Goal: Contribute content: Contribute content

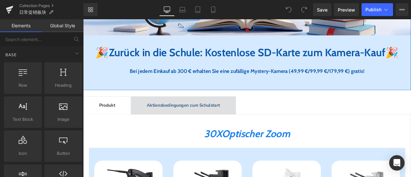
scroll to position [225, 0]
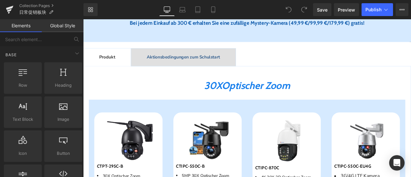
click at [204, 68] on span "Aktionsbedingungen zum Schulstart" at bounding box center [202, 64] width 87 height 7
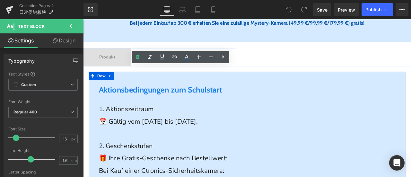
scroll to position [289, 0]
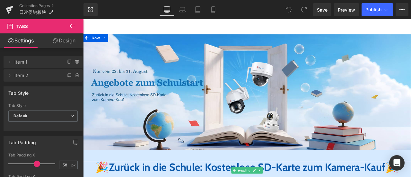
scroll to position [0, 0]
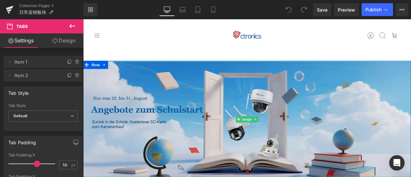
click at [172, 121] on img at bounding box center [277, 137] width 389 height 137
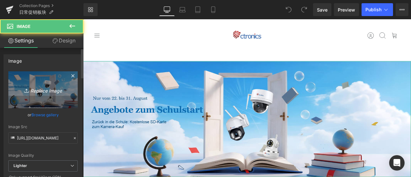
click at [27, 92] on icon at bounding box center [27, 90] width 6 height 6
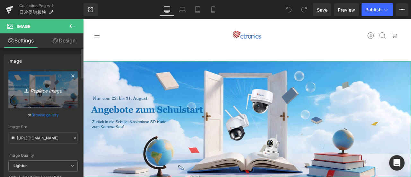
type input "C:\fakepath\DE-热销.jpg"
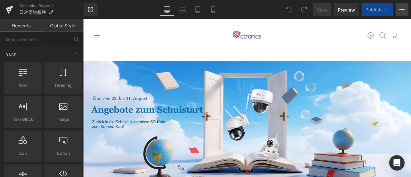
click at [403, 8] on icon at bounding box center [402, 9] width 5 height 5
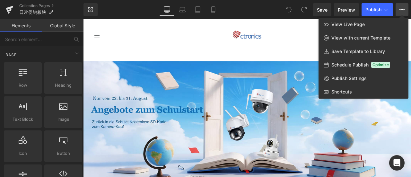
click at [150, 129] on div at bounding box center [247, 98] width 328 height 158
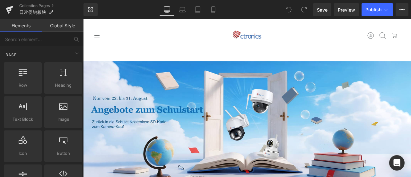
click at [339, 35] on div "Account Suchen Warenkorb" at bounding box center [379, 38] width 159 height 29
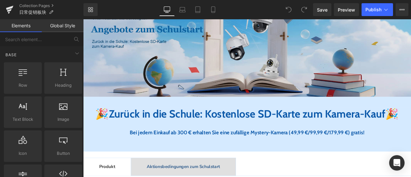
scroll to position [161, 0]
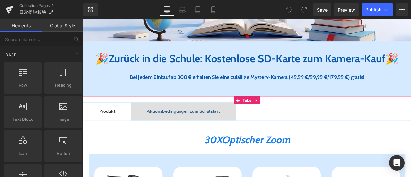
click at [83, 19] on div at bounding box center [83, 19] width 0 height 0
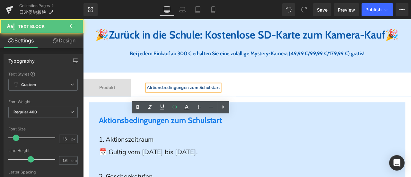
scroll to position [289, 0]
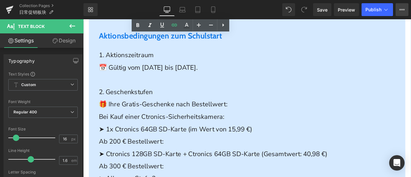
click at [407, 9] on button "View Live Page View with current Template Save Template to Library Schedule Pub…" at bounding box center [402, 9] width 13 height 13
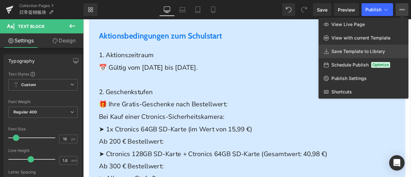
click at [345, 51] on span "Save Template to Library" at bounding box center [359, 52] width 54 height 6
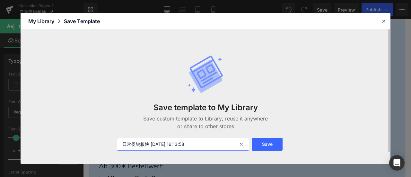
drag, startPoint x: 200, startPoint y: 146, endPoint x: 103, endPoint y: 142, distance: 96.8
click at [103, 142] on div "Save template to My Library Save custom template to Library, reuse it anywhere …" at bounding box center [206, 96] width 370 height 134
type input "91"
click at [270, 144] on button "Save" at bounding box center [267, 144] width 31 height 13
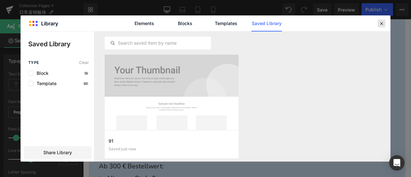
click at [383, 23] on icon at bounding box center [382, 24] width 6 height 6
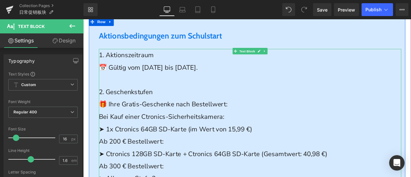
click at [156, 81] on span "📅 Gültig vom [DATE] bis [DATE]." at bounding box center [160, 76] width 117 height 10
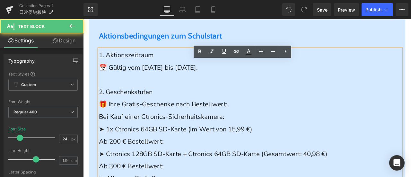
drag, startPoint x: 246, startPoint y: 92, endPoint x: 111, endPoint y: 92, distance: 135.0
click at [111, 84] on p "📅 Gültig vom [DATE] bis [DATE]." at bounding box center [281, 76] width 359 height 15
drag, startPoint x: 181, startPoint y: 99, endPoint x: 112, endPoint y: 93, distance: 69.1
click at [112, 84] on p "📅 Gültig vom [DATE] bis [DATE]." at bounding box center [281, 76] width 359 height 15
copy span "ültig vom [DATE] bis [DATE]."
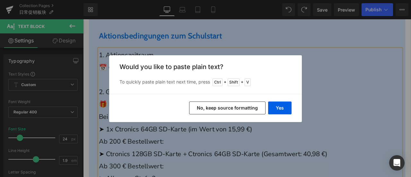
click at [243, 102] on button "No, keep source formatting" at bounding box center [227, 108] width 76 height 13
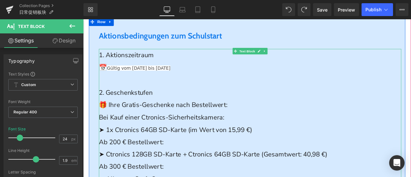
click at [161, 80] on span "Gültig vom 1. bis 8. September 2025" at bounding box center [148, 77] width 75 height 6
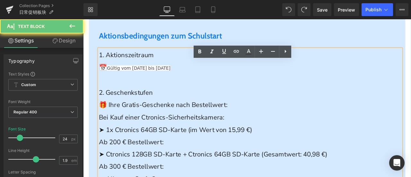
click at [191, 99] on p at bounding box center [281, 91] width 359 height 15
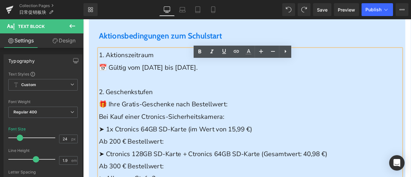
click at [219, 81] on span "📅 Gültig vom [DATE] bis [DATE]." at bounding box center [160, 76] width 117 height 10
drag, startPoint x: 240, startPoint y: 92, endPoint x: 114, endPoint y: 94, distance: 126.0
click at [114, 81] on span "📅 Gültig vom [DATE] bis [DATE]." at bounding box center [160, 76] width 117 height 10
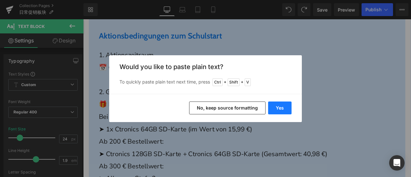
click at [282, 111] on button "Yes" at bounding box center [279, 108] width 23 height 13
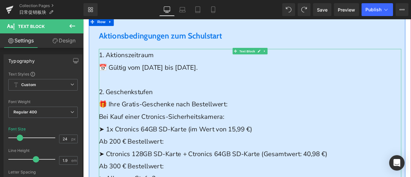
click at [268, 128] on p "🎁 Ihre Gratis-Geschenke nach Bestellwert:" at bounding box center [281, 120] width 359 height 15
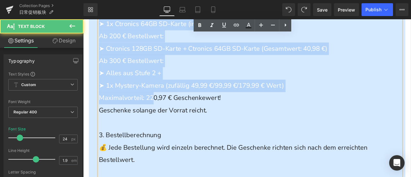
scroll to position [418, 0]
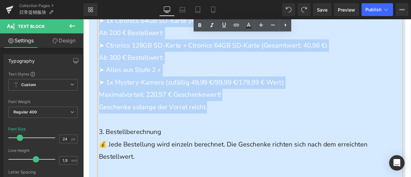
drag, startPoint x: 101, startPoint y: 56, endPoint x: 240, endPoint y: 141, distance: 163.7
click at [240, 141] on div "1. Aktionszeitraum 📅 Gültig vom [DATE] bis [DATE]. 2. Geschenkstufen 🎁 Ihre Gra…" at bounding box center [281, 94] width 359 height 337
copy div "2. Geschenkstufen 🎁 Ihre Gratis-Geschenke nach Bestellwert: Bei Kauf einer Ctro…"
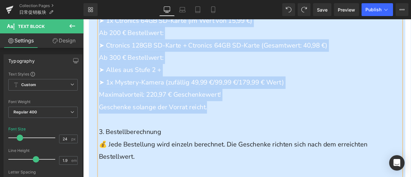
click at [213, 87] on p "➤ Alles aus Stufe 2 +" at bounding box center [281, 79] width 359 height 15
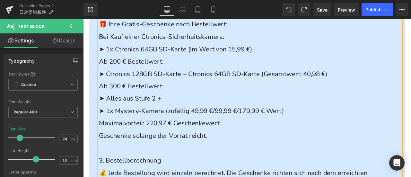
scroll to position [353, 0]
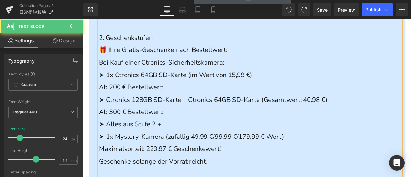
click at [164, 149] on span "➤ Alles aus Stufe 2 +" at bounding box center [139, 143] width 74 height 10
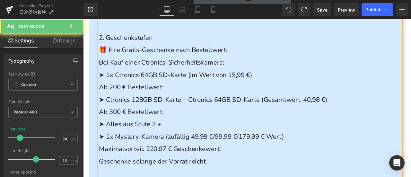
click at [194, 151] on p "➤ Alles aus Stufe 2 +" at bounding box center [281, 144] width 359 height 15
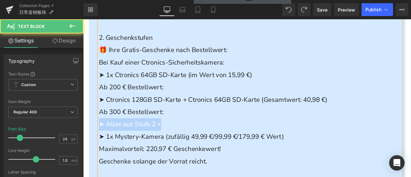
drag, startPoint x: 185, startPoint y: 159, endPoint x: 89, endPoint y: 161, distance: 96.1
click at [90, 161] on div "Aktionsbedingungen zum Schulstart Heading 1. Aktionszeitraum 📅 Gültig vom 1. bi…" at bounding box center [277, 175] width 375 height 424
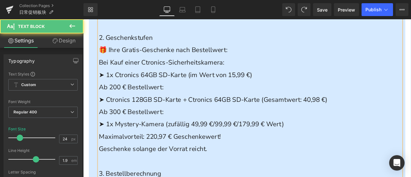
click at [231, 137] on p "Ab 300 € Bestellwert:" at bounding box center [281, 129] width 359 height 15
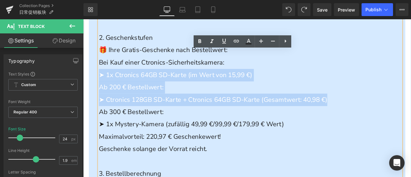
drag, startPoint x: 368, startPoint y: 134, endPoint x: 90, endPoint y: 98, distance: 280.2
click at [90, 98] on div "Aktionsbedingungen zum Schulstart Heading 1. Aktionszeitraum 📅 Gültig vom 1. bi…" at bounding box center [277, 167] width 375 height 409
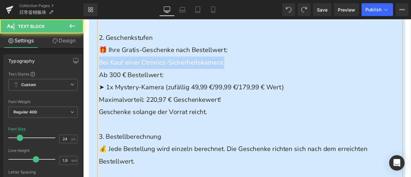
drag, startPoint x: 279, startPoint y: 85, endPoint x: 87, endPoint y: 90, distance: 191.6
click at [90, 90] on div "Aktionsbedingungen zum Schulstart Heading 1. Aktionszeitraum 📅 Gültig vom 1. bi…" at bounding box center [277, 146] width 375 height 366
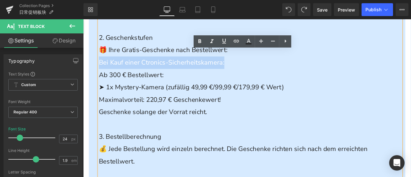
copy span "Bei Kauf einer Ctronics-Sicherheitskamera:"
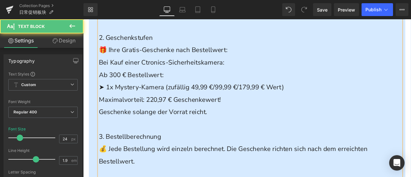
click at [177, 105] on span "➤ 1x Mystery-Kamera (zufällig 49,99 €/99,99 €/179,99 € Wert)" at bounding box center [211, 99] width 219 height 10
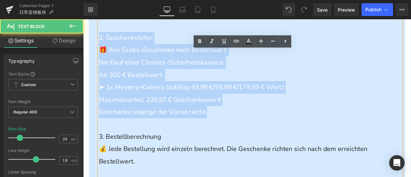
drag, startPoint x: 101, startPoint y: 54, endPoint x: 244, endPoint y: 141, distance: 167.5
click at [244, 141] on div "1. Aktionszeitraum 📅 Gültig vom 1. bis 8. September 2025. 2. Geschenkstufen 🎁 I…" at bounding box center [281, 129] width 359 height 278
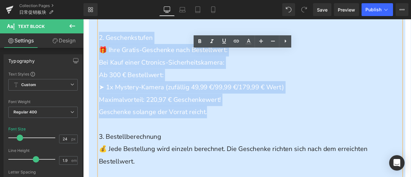
copy div "2. Geschenkstufen 🎁 Ihre Gratis-Geschenke nach Bestellwert: Bei Kauf einer Ctro…"
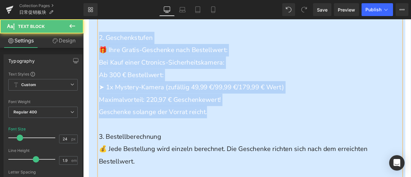
click at [125, 78] on p "Bei Kauf einer Ctronics-Sicherheitskamera:" at bounding box center [281, 70] width 359 height 15
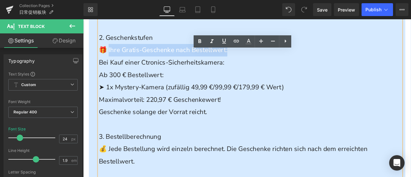
drag, startPoint x: 112, startPoint y: 69, endPoint x: 265, endPoint y: 74, distance: 153.0
click at [265, 63] on p "🎁 Ihre Gratis-Geschenke nach Bestellwert:" at bounding box center [281, 56] width 359 height 15
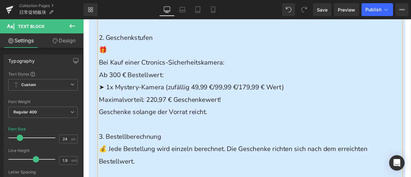
click at [102, 76] on span "Bei Kauf einer Ctronics-Sicherheitskamera:" at bounding box center [176, 70] width 149 height 10
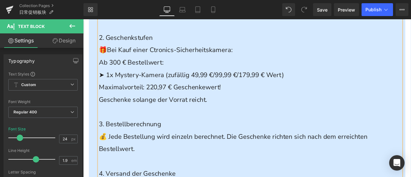
click at [340, 122] on p "Geschenke solange der Vorrat reicht." at bounding box center [281, 114] width 359 height 15
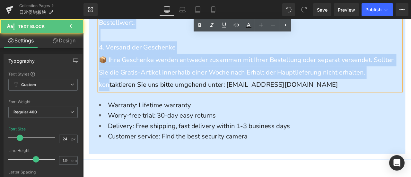
scroll to position [514, 0]
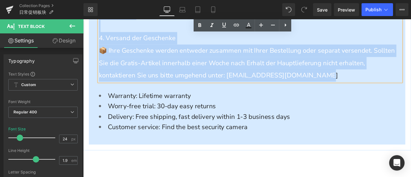
drag, startPoint x: 101, startPoint y: 93, endPoint x: 423, endPoint y: 96, distance: 322.0
copy div "3. Bestellberechnung 💰 Jede Bestellung wird einzeln berechnet. Die Geschenke ri…"
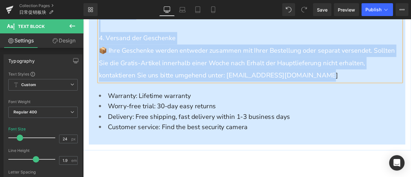
click at [125, 91] on p "📦 Ihre Geschenke werden entweder zusammen mit Ihrer Bestellung oder separat ver…" at bounding box center [281, 71] width 359 height 44
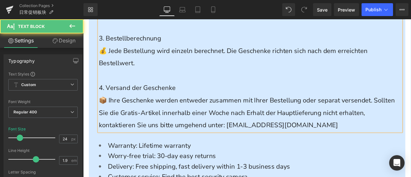
scroll to position [450, 0]
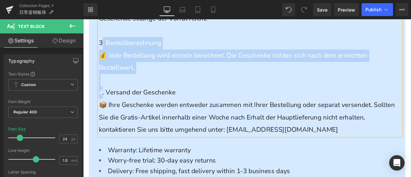
drag, startPoint x: 103, startPoint y: 121, endPoint x: 103, endPoint y: 61, distance: 60.7
click at [103, 61] on div "1. Aktionszeitraum 📅 Gültig vom 1. bis 8. September 2025. 2. Geschenkstufen 🎁 B…" at bounding box center [281, 26] width 359 height 264
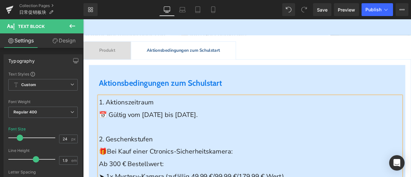
scroll to position [225, 0]
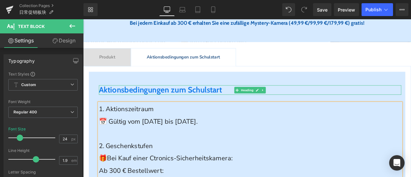
click at [199, 109] on span "Aktionsbedingungen zum Schulstart" at bounding box center [175, 102] width 146 height 11
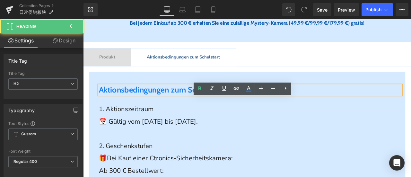
click at [197, 109] on span "Aktionsbedingungen zum Schulstart" at bounding box center [175, 102] width 146 height 11
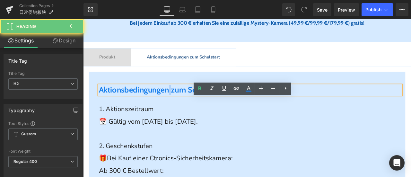
click at [197, 109] on span "Aktionsbedingungen zum Schulstart" at bounding box center [175, 102] width 146 height 11
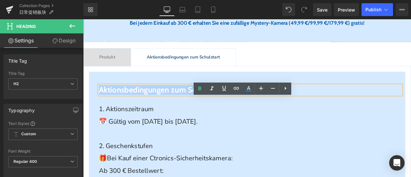
copy span "Aktionsbedingungen zum Schulstart"
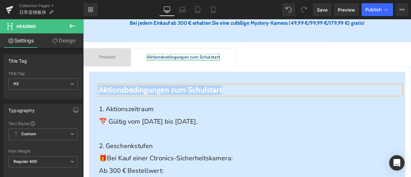
click at [212, 68] on div at bounding box center [202, 68] width 87 height 2
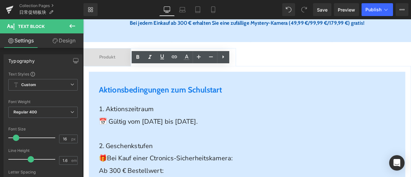
click at [114, 75] on span "Produkt Text Block" at bounding box center [112, 64] width 56 height 21
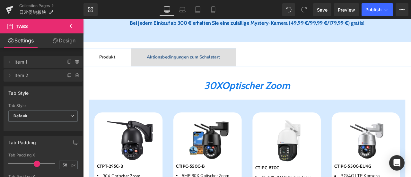
scroll to position [129, 0]
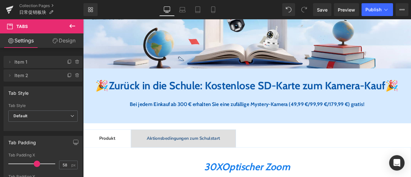
click at [217, 97] on span "Zurück in die Schule: Kostenlose SD-Karte zum Kamera-Kauf" at bounding box center [278, 97] width 328 height 15
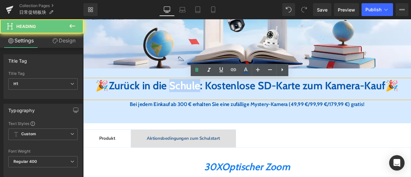
click at [217, 97] on span "Zurück in die Schule: Kostenlose SD-Karte zum Kamera-Kauf" at bounding box center [278, 97] width 328 height 15
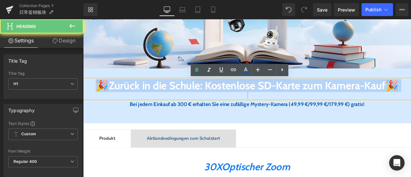
click at [217, 97] on span "Zurück in die Schule: Kostenlose SD-Karte zum Kamera-Kauf" at bounding box center [278, 97] width 328 height 15
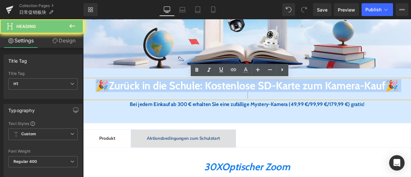
copy h1 "🎉 Zurück in die Schule: Kostenlose SD-Karte zum Kamera-Kauf 🎉"
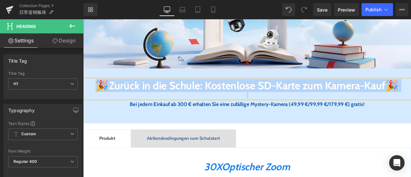
click at [222, 102] on span "Zurück in die Schule: Kostenlose SD-Karte zum Kamera-Kauf" at bounding box center [278, 97] width 328 height 15
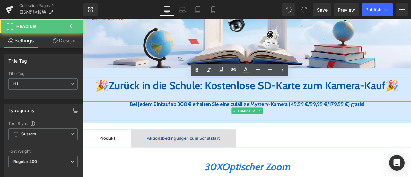
click at [138, 124] on span "Bei jedem Einkauf ab 300 € erhalten Sie eine zufällige Mystery-Kamera (49,99 €/…" at bounding box center [277, 119] width 278 height 7
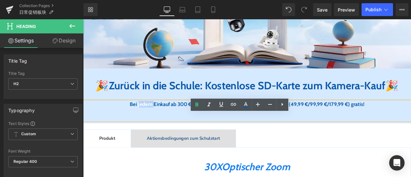
click at [138, 124] on span "Bei jedem Einkauf ab 300 € erhalten Sie eine zufällige Mystery-Kamera (49,99 €/…" at bounding box center [277, 119] width 278 height 7
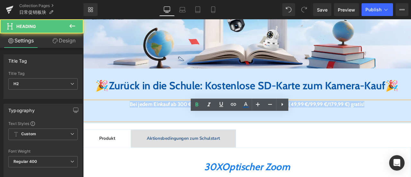
click at [138, 124] on span "Bei jedem Einkauf ab 300 € erhalten Sie eine zufällige Mystery-Kamera (49,99 €/…" at bounding box center [277, 119] width 278 height 7
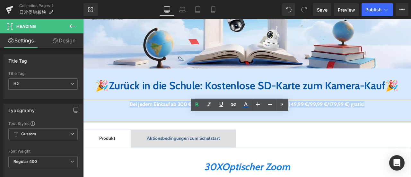
copy span "Bei jedem Einkauf ab 300 € erhalten Sie eine zufällige Mystery-Kamera (49,99 €/…"
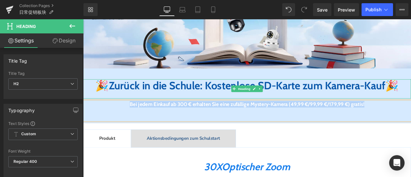
click at [122, 103] on span "Zurück in die Schule: Kostenlose SD-Karte zum Kamera-Kauf" at bounding box center [278, 97] width 328 height 15
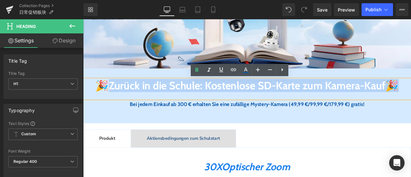
drag, startPoint x: 109, startPoint y: 100, endPoint x: 282, endPoint y: 115, distance: 173.9
click at [282, 106] on h1 "🎉 Zurück in die Schule: Kostenlose SD-Karte zum Kamera-Kauf 🎉" at bounding box center [277, 98] width 389 height 15
paste div
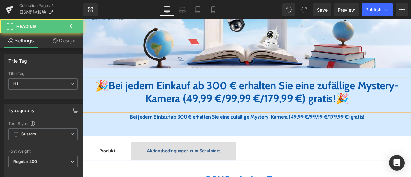
click at [265, 100] on font "Bei jedem Einkauf ab 300 € erhalten Sie eine zufällige Mystery-Kamera (49,99 €/…" at bounding box center [285, 105] width 344 height 31
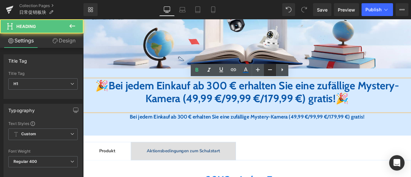
click at [273, 70] on icon at bounding box center [270, 70] width 8 height 8
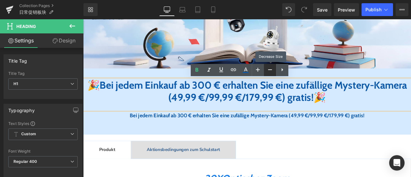
click at [272, 70] on icon at bounding box center [270, 70] width 8 height 8
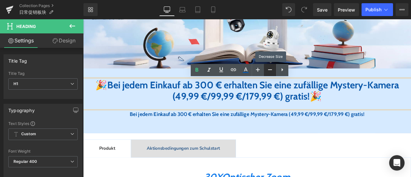
click at [272, 70] on icon at bounding box center [270, 70] width 8 height 8
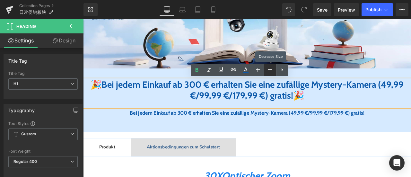
click at [272, 70] on icon at bounding box center [270, 70] width 8 height 8
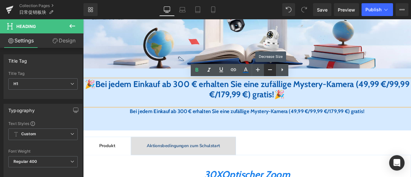
click at [272, 70] on icon at bounding box center [270, 70] width 8 height 8
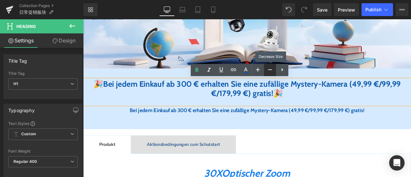
click at [272, 70] on icon at bounding box center [270, 70] width 8 height 8
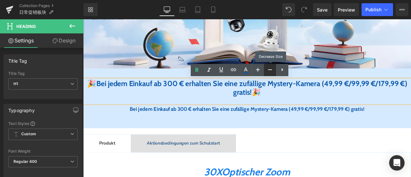
click at [272, 70] on icon at bounding box center [270, 70] width 8 height 8
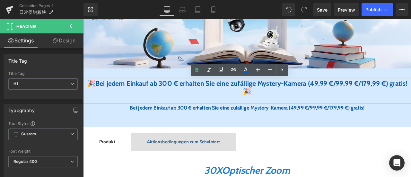
click at [272, 100] on font "Bei jedem Einkauf ab 300 € erhalten Sie eine zufällige Mystery-Kamera (49,99 €/…" at bounding box center [283, 96] width 370 height 10
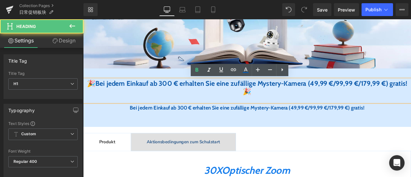
click at [396, 97] on font "Bei jedem Einkauf ab 300 € erhalten Sie eine zufällige Mystery-Kamera (49,99 €/…" at bounding box center [283, 96] width 370 height 10
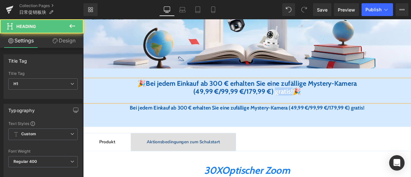
drag, startPoint x: 313, startPoint y: 110, endPoint x: 338, endPoint y: 109, distance: 25.4
click at [338, 109] on h1 "(49,99 €/99,99 €/179,99 €) gratis! 🎉" at bounding box center [277, 105] width 389 height 10
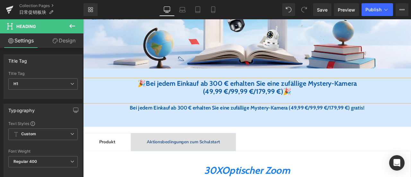
click at [411, 94] on h1 "🎉 Bei jedem Einkauf ab 300 € erhalten Sie eine zufällige Mystery-Kamera" at bounding box center [277, 96] width 389 height 10
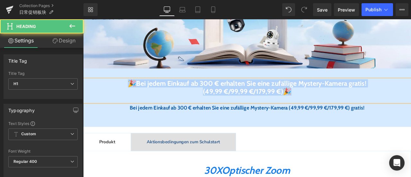
drag, startPoint x: 352, startPoint y: 107, endPoint x: 110, endPoint y: 94, distance: 241.7
click at [110, 94] on div "🎉 Bei jedem Einkauf ab 300 € erhalten Sie eine zufällige Mystery-Kamera gratis!…" at bounding box center [277, 104] width 389 height 27
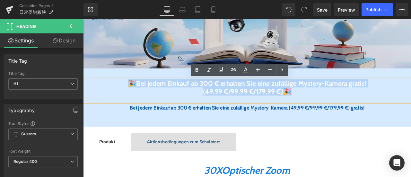
copy div "🎉 Bei jedem Einkauf ab 300 € erhalten Sie eine zufällige Mystery-Kamera gratis!…"
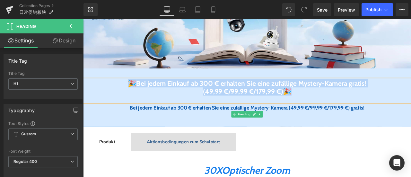
click at [104, 132] on div "Bei jedem Einkauf ab 300 € erhalten Sie eine zufällige Mystery-Kamera (49,99 €/…" at bounding box center [277, 132] width 389 height 23
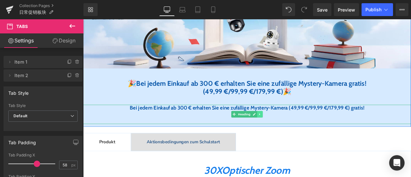
click at [292, 131] on icon at bounding box center [293, 132] width 4 height 4
click at [295, 132] on icon at bounding box center [297, 132] width 4 height 4
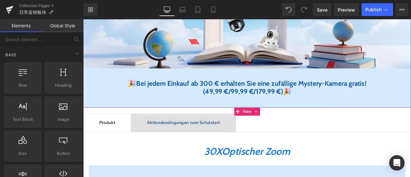
scroll to position [0, 0]
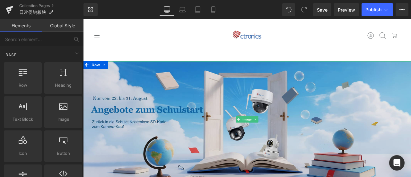
click at [165, 111] on img at bounding box center [277, 137] width 389 height 137
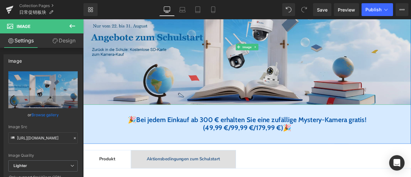
scroll to position [32, 0]
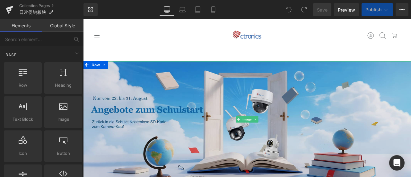
click at [205, 102] on img at bounding box center [277, 137] width 389 height 137
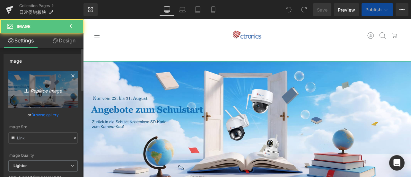
click at [38, 92] on icon "Replace Image" at bounding box center [42, 90] width 51 height 8
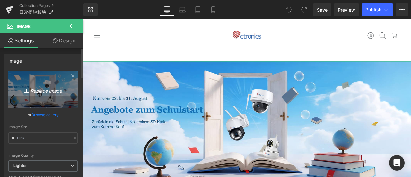
type input "C:\fakepath\CT德语3-91.jpg"
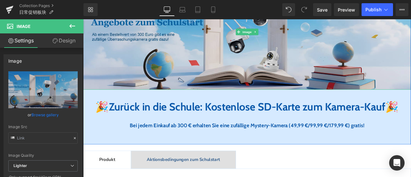
scroll to position [161, 0]
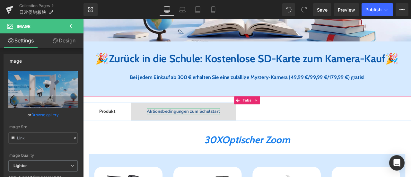
click at [182, 132] on span "Aktionsbedingungen zum Schulstart" at bounding box center [202, 128] width 87 height 7
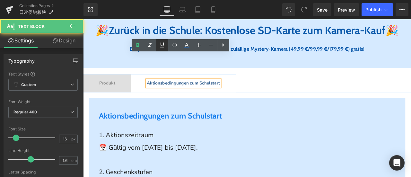
scroll to position [257, 0]
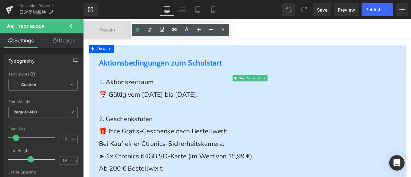
click at [128, 113] on span "📅 Gültig vom [DATE] bis [DATE]." at bounding box center [160, 108] width 117 height 10
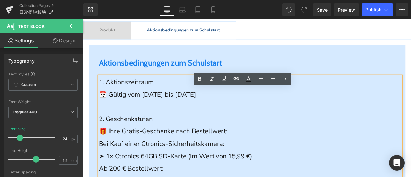
drag, startPoint x: 113, startPoint y: 124, endPoint x: 238, endPoint y: 124, distance: 125.6
click at [219, 113] on span "📅 Gültig vom [DATE] bis [DATE]." at bounding box center [160, 108] width 117 height 10
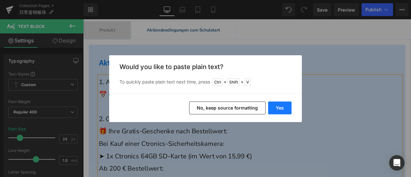
click at [278, 108] on button "Yes" at bounding box center [279, 108] width 23 height 13
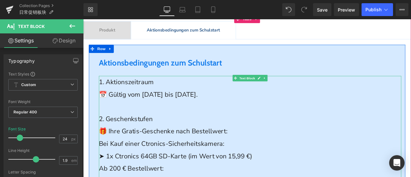
scroll to position [289, 0]
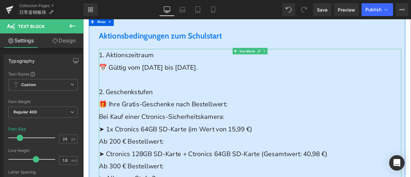
click at [152, 125] on span "🎁 Ihre Gratis-Geschenke nach Bestellwert:" at bounding box center [178, 120] width 152 height 10
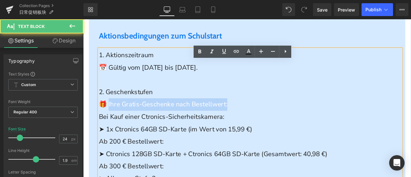
drag, startPoint x: 111, startPoint y: 136, endPoint x: 282, endPoint y: 133, distance: 170.6
click at [282, 128] on p "🎁 Ihre Gratis-Geschenke nach Bestellwert:" at bounding box center [281, 120] width 359 height 15
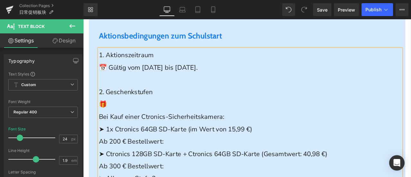
click at [102, 140] on span "Bei Kauf einer Ctronics-Sicherheitskamera:" at bounding box center [176, 134] width 149 height 10
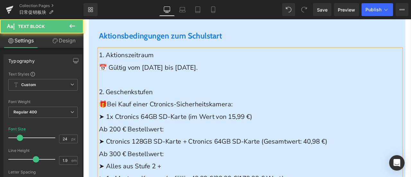
click at [151, 157] on p "Ab 200 € Bestellwert:" at bounding box center [281, 149] width 359 height 15
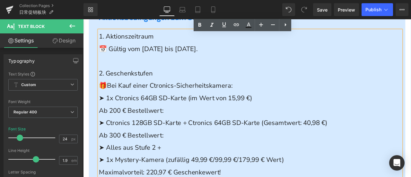
scroll to position [321, 0]
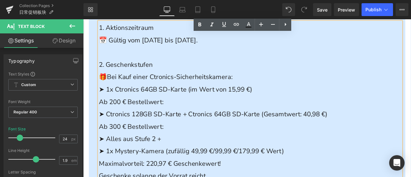
click at [182, 154] on p "Ab 300 € Bestellwert:" at bounding box center [281, 146] width 359 height 15
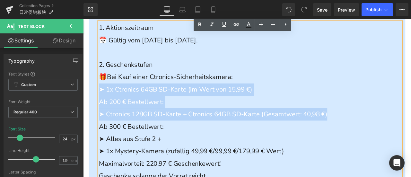
drag, startPoint x: 389, startPoint y: 148, endPoint x: 101, endPoint y: 120, distance: 289.8
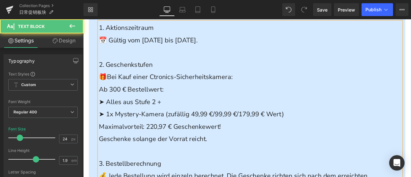
click at [191, 125] on p "➤ Alles aus Stufe 2 +" at bounding box center [281, 117] width 359 height 15
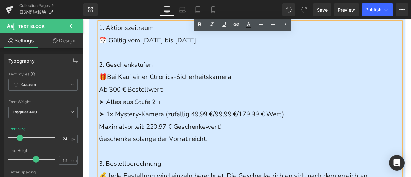
click at [110, 137] on span "➤ 1x Mystery-Kamera (zufällig 49,99 €/99,99 €/179,99 € Wert)" at bounding box center [211, 132] width 219 height 10
drag, startPoint x: 119, startPoint y: 148, endPoint x: 89, endPoint y: 133, distance: 33.8
click at [90, 133] on div "Aktionsbedingungen zum Schulstart Heading 1. Aktionszeitraum 📅 Gültig vom [DATE…" at bounding box center [277, 178] width 375 height 366
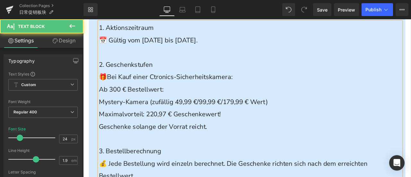
click at [194, 137] on span "Maximalvorteil: 220,97 € Geschenkewert!" at bounding box center [174, 132] width 145 height 10
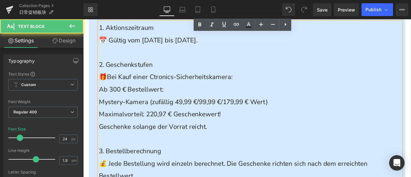
click at [170, 137] on span "Maximalvorteil: 220,97 € Geschenkewert!" at bounding box center [174, 132] width 145 height 10
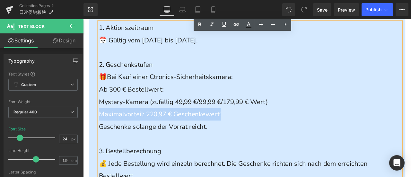
drag, startPoint x: 254, startPoint y: 148, endPoint x: 85, endPoint y: 147, distance: 168.7
click at [85, 147] on div "Aktionsbedingungen zum Schulstart Heading 1. Aktionszeitraum 📅 Gültig vom [DATE…" at bounding box center [277, 172] width 389 height 389
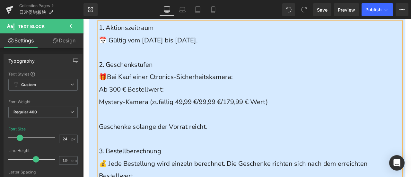
click at [186, 110] on p "Ab 300 € Bestellwert:" at bounding box center [281, 102] width 359 height 15
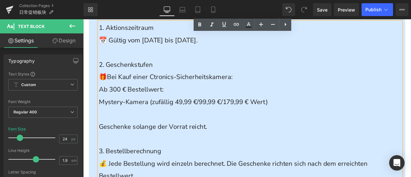
click at [102, 122] on span "Mystery-Kamera (zufällig 49,99 €/99,99 €/179,99 € Wert)" at bounding box center [202, 117] width 201 height 10
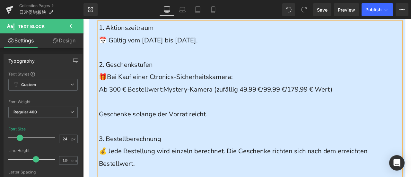
click at [173, 125] on p at bounding box center [281, 117] width 359 height 15
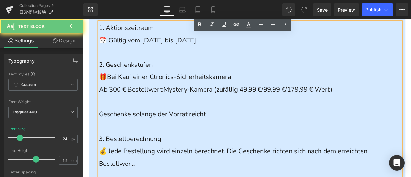
click at [178, 108] on span "Mystery-Kamera (zufällig 49,99 €/99,99 €/179,99 € Wert)" at bounding box center [278, 102] width 201 height 10
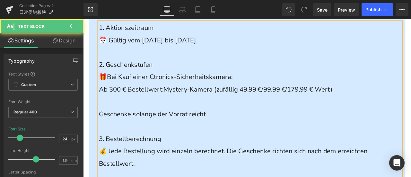
click at [175, 125] on p at bounding box center [281, 117] width 359 height 15
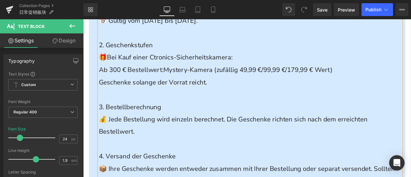
scroll to position [386, 0]
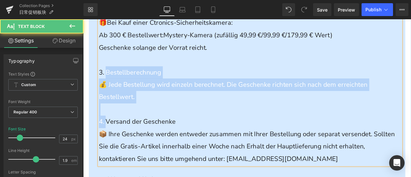
drag, startPoint x: 108, startPoint y: 155, endPoint x: 108, endPoint y: 100, distance: 55.3
click at [108, 100] on div "1. Aktionszeitraum 📅 Gültig vom [DATE] bis [DATE]. 2. Geschenkstufen 🎁 Bei Kauf…" at bounding box center [281, 75] width 359 height 235
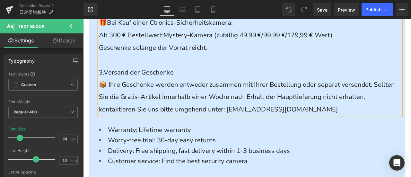
click at [263, 127] on span "📦 Ihre Geschenke werden entweder zusammen mit Ihrer Bestellung oder separat ver…" at bounding box center [277, 112] width 351 height 40
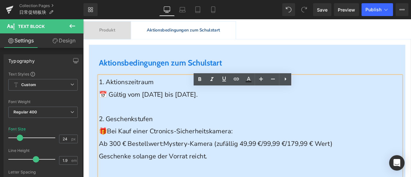
scroll to position [193, 0]
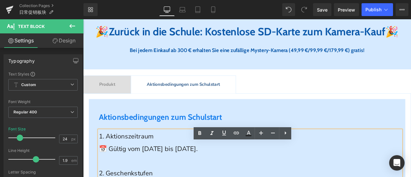
click at [122, 107] on span "Produkt Text Block" at bounding box center [112, 96] width 56 height 21
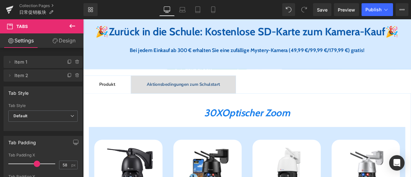
scroll to position [129, 0]
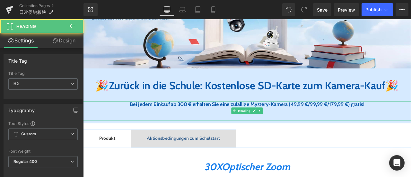
click at [191, 124] on span "Bei jedem Einkauf ab 300 € erhalten Sie eine zufällige Mystery-Kamera (49,99 €/…" at bounding box center [277, 119] width 278 height 7
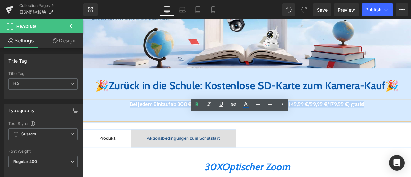
drag, startPoint x: 115, startPoint y: 134, endPoint x: 441, endPoint y: 135, distance: 326.5
click at [411, 124] on h2 "Bei jedem Einkauf ab 300 € erhalten Sie eine zufällige Mystery-Kamera (49,99 €/…" at bounding box center [277, 120] width 389 height 7
copy span "Bei jedem Einkauf ab 300 € erhalten Sie eine zufällige Mystery-Kamera (49,99 €/…"
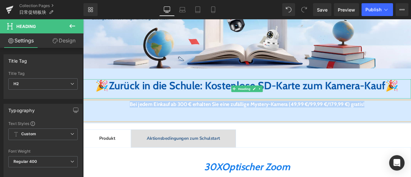
click at [135, 96] on span "Zurück in die Schule: Kostenlose SD-Karte zum Kamera-Kauf" at bounding box center [278, 97] width 328 height 15
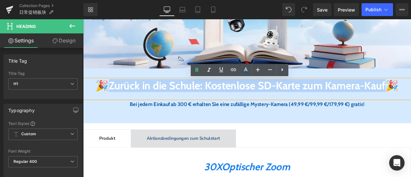
drag, startPoint x: 116, startPoint y: 97, endPoint x: 280, endPoint y: 113, distance: 164.7
click at [280, 106] on b "Zurück in die Schule: Kostenlose SD-Karte zum Kamera-Kauf 🎉" at bounding box center [286, 97] width 344 height 15
paste div
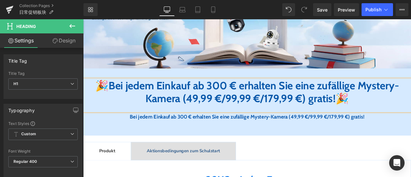
click at [337, 113] on font "Bei jedem Einkauf ab 300 € erhalten Sie eine zufällige Mystery-Kamera (49,99 €/…" at bounding box center [285, 105] width 344 height 31
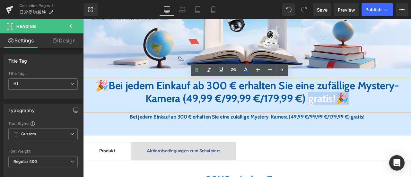
drag, startPoint x: 385, startPoint y: 115, endPoint x: 426, endPoint y: 116, distance: 41.5
click at [411, 116] on h1 "🎉 Bei jedem Einkauf ab 300 € erhalten Sie eine zufällige Mystery-Kamera (49,99 …" at bounding box center [277, 106] width 389 height 30
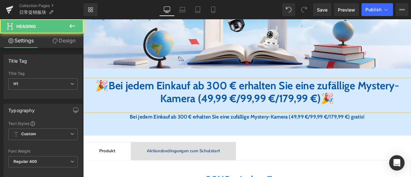
click at [235, 113] on font "Bei jedem Einkauf ab 300 € erhalten Sie eine zufällige Mystery-Kamera (49,99 €/…" at bounding box center [285, 105] width 344 height 31
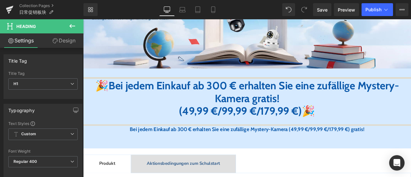
click at [259, 103] on font "Bei jedem Einkauf ab 300 € erhalten Sie eine zufällige Mystery-Kamera gratis!" at bounding box center [285, 105] width 344 height 31
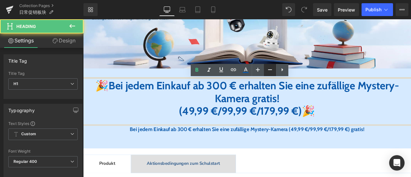
click at [267, 69] on icon at bounding box center [270, 70] width 8 height 8
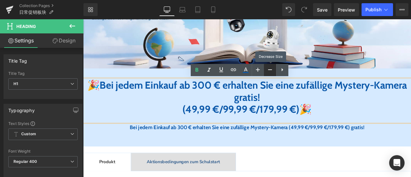
click at [267, 69] on icon at bounding box center [270, 70] width 8 height 8
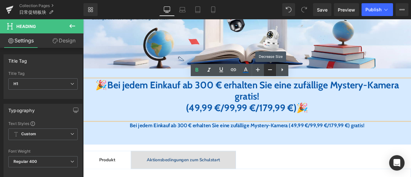
click at [267, 69] on icon at bounding box center [270, 70] width 8 height 8
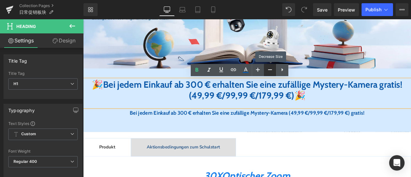
click at [267, 69] on icon at bounding box center [270, 70] width 8 height 8
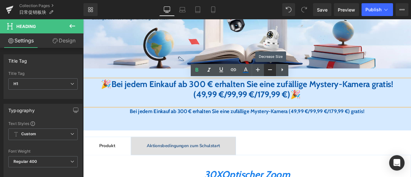
click at [267, 69] on icon at bounding box center [270, 70] width 8 height 8
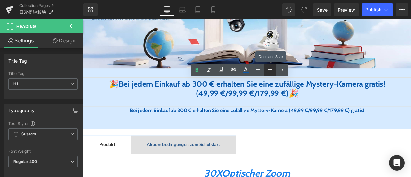
click at [267, 69] on icon at bounding box center [270, 70] width 8 height 8
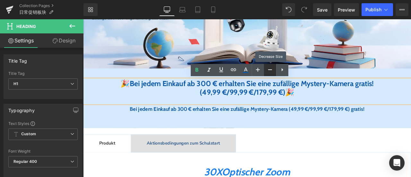
click at [267, 69] on icon at bounding box center [270, 70] width 8 height 8
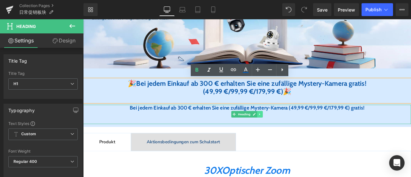
click at [291, 132] on icon at bounding box center [293, 132] width 4 height 4
click at [295, 132] on icon at bounding box center [297, 132] width 4 height 4
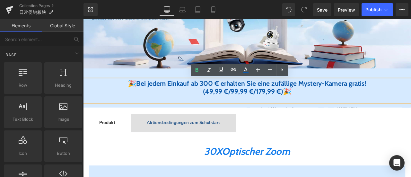
click at [97, 122] on div "Image 🎉 Bei jedem Einkauf ab 300 € erhalten Sie eine zufällige Mystery-Kamera g…" at bounding box center [277, 32] width 389 height 184
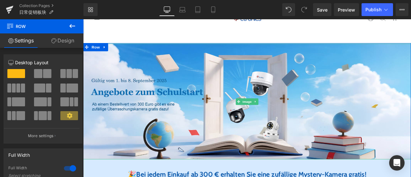
scroll to position [0, 0]
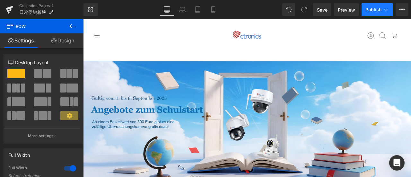
click at [369, 9] on span "Publish" at bounding box center [374, 9] width 16 height 5
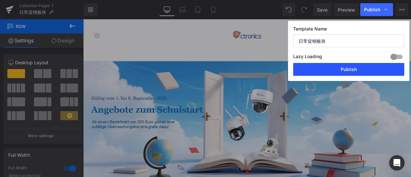
click at [363, 73] on button "Publish" at bounding box center [348, 69] width 111 height 13
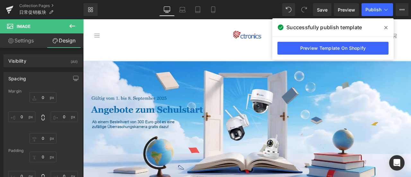
drag, startPoint x: 386, startPoint y: 27, endPoint x: 358, endPoint y: 9, distance: 32.7
click at [386, 27] on icon at bounding box center [386, 27] width 3 height 5
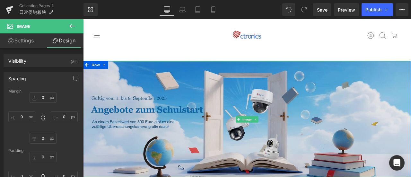
scroll to position [96, 0]
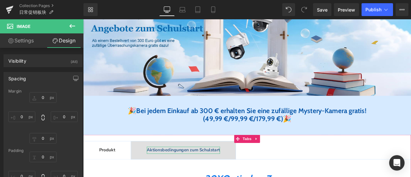
click at [213, 171] on div at bounding box center [202, 171] width 87 height 2
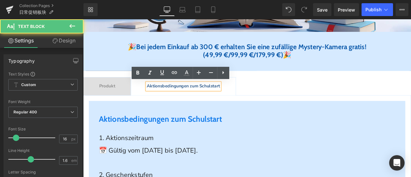
scroll to position [257, 0]
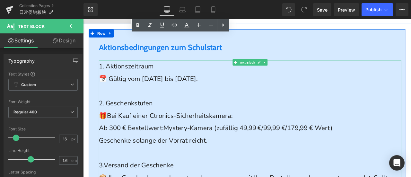
click at [215, 148] on span "Mystery-Kamera (zufällig 49,99 €/99,99 €/179,99 € Wert)" at bounding box center [278, 148] width 201 height 10
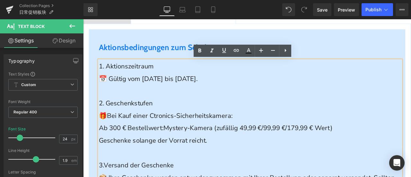
click at [121, 147] on span "Ab 300 € Bestellwert:" at bounding box center [140, 148] width 76 height 10
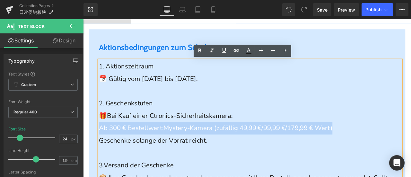
drag, startPoint x: 101, startPoint y: 149, endPoint x: 401, endPoint y: 151, distance: 300.1
click at [401, 151] on p "Ab 300 € Bestellwert: Mystery-Kamera (zufällig 49,99 €/99,99 €/179,99 € Wert)" at bounding box center [281, 148] width 359 height 15
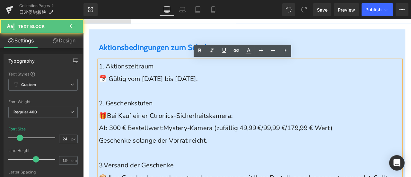
click at [215, 139] on p "🎁 Bei Kauf einer Ctronics-Sicherheitskamera:" at bounding box center [281, 134] width 359 height 15
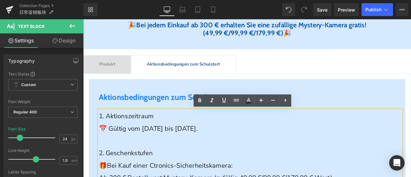
scroll to position [129, 0]
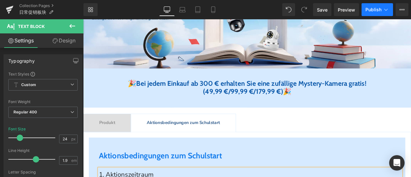
click at [374, 8] on span "Publish" at bounding box center [374, 9] width 16 height 5
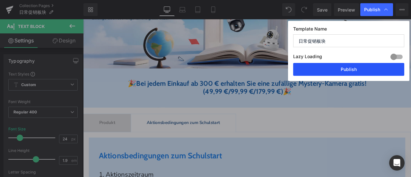
click at [367, 69] on button "Publish" at bounding box center [348, 69] width 111 height 13
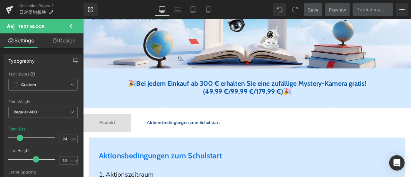
scroll to position [0, 0]
